Goal: Information Seeking & Learning: Find specific fact

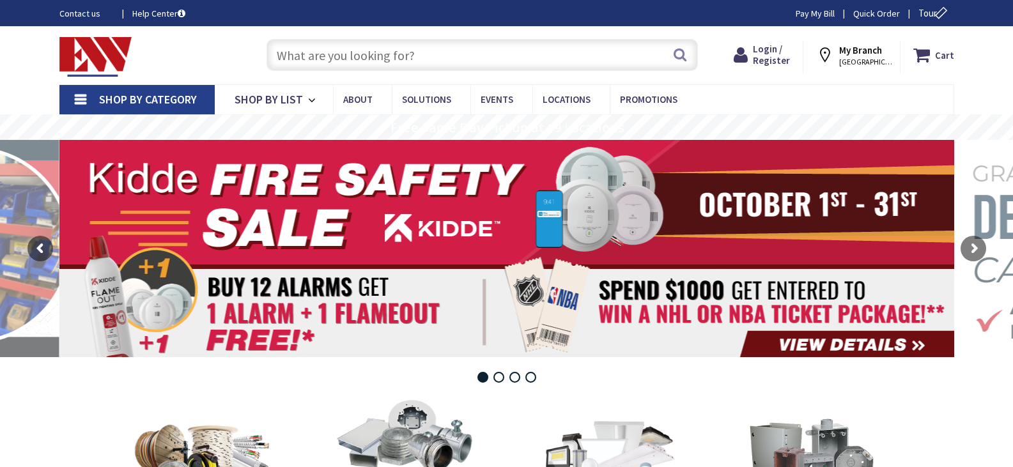
click at [344, 55] on input "text" at bounding box center [481, 55] width 431 height 32
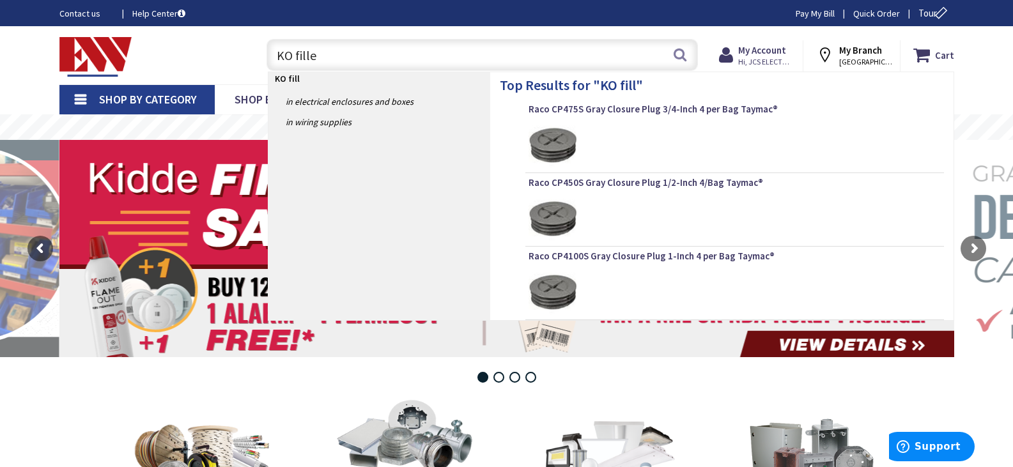
type input "KO filler"
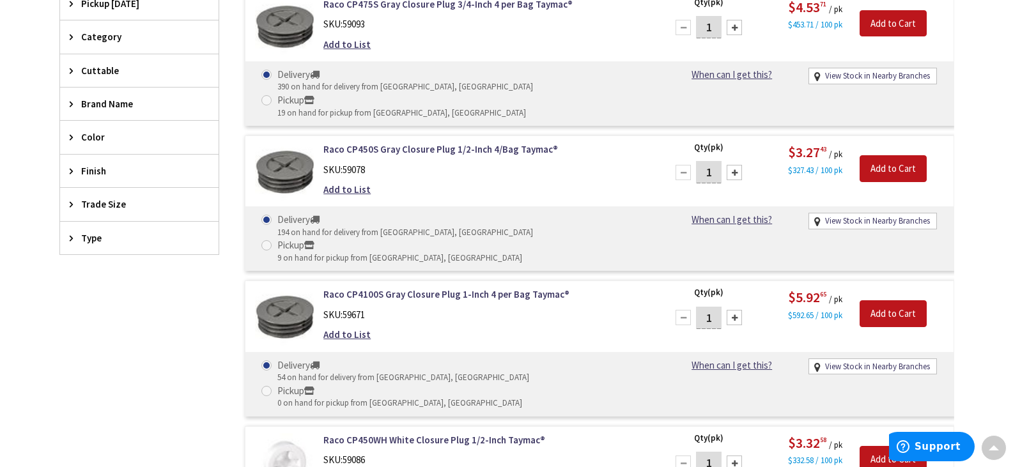
scroll to position [383, 0]
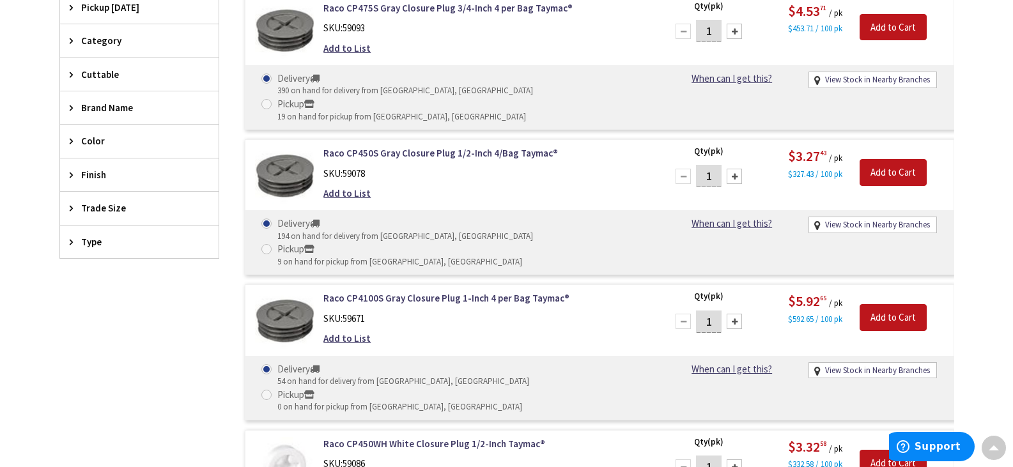
click at [67, 242] on div "Type" at bounding box center [139, 242] width 158 height 33
click at [70, 242] on icon at bounding box center [75, 242] width 10 height 10
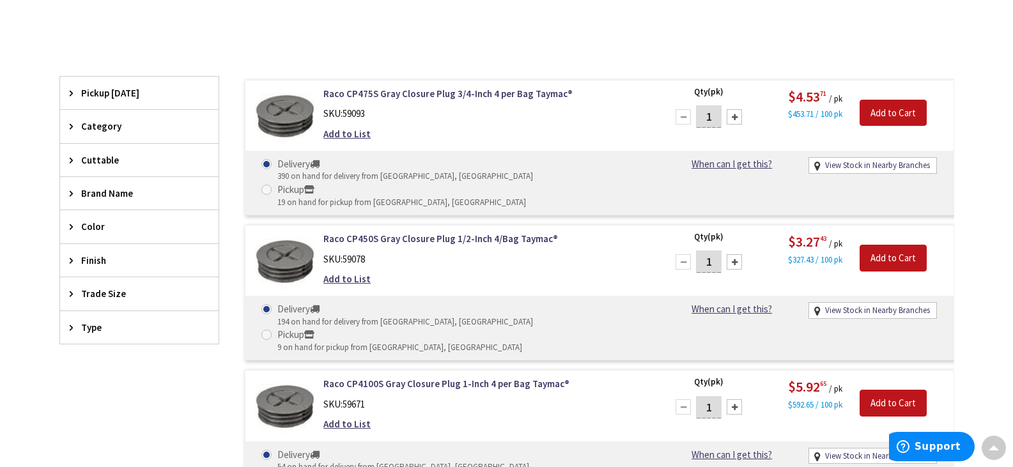
scroll to position [256, 0]
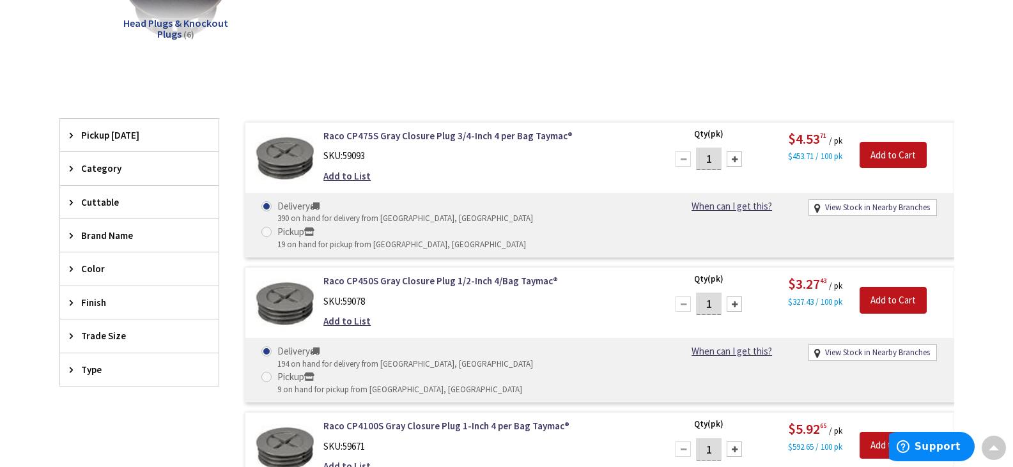
click at [72, 162] on div "Category" at bounding box center [139, 168] width 158 height 33
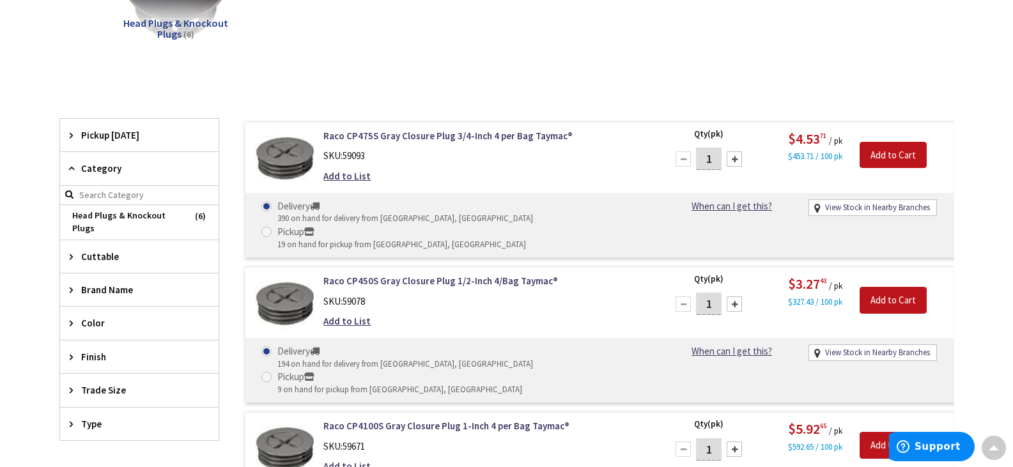
click at [72, 162] on div "Category" at bounding box center [139, 168] width 158 height 33
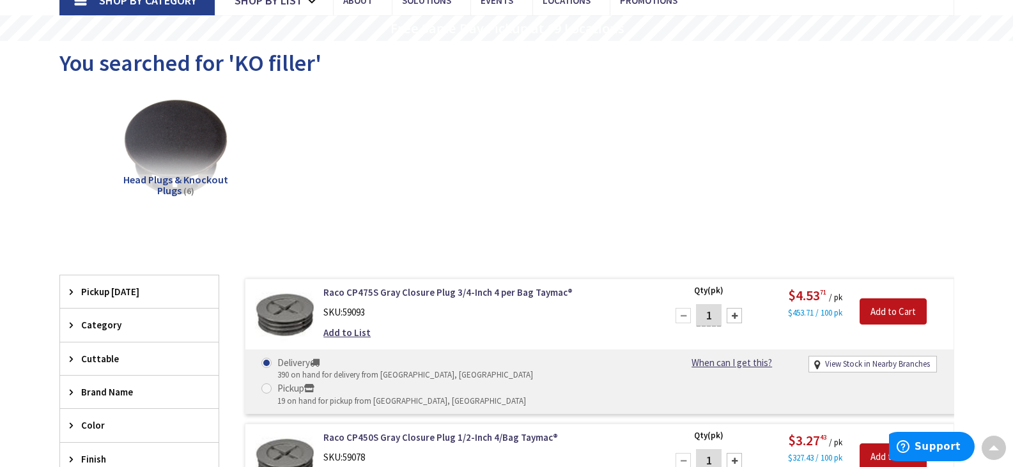
scroll to position [0, 0]
